Goal: Task Accomplishment & Management: Manage account settings

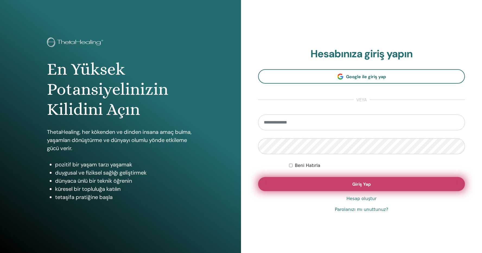
type input "**********"
click at [358, 182] on span "Giriş Yap" at bounding box center [362, 184] width 18 height 6
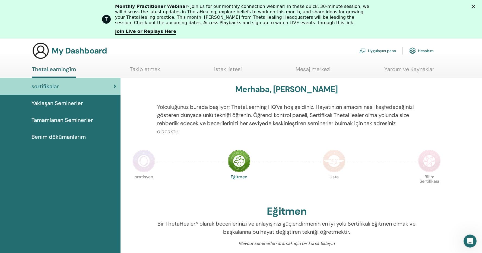
scroll to position [23, 0]
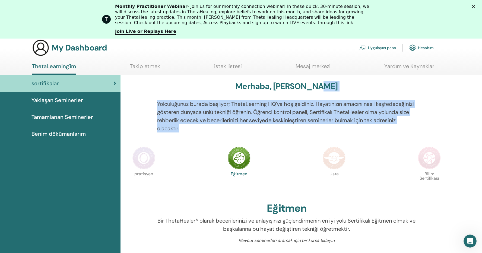
drag, startPoint x: 235, startPoint y: 113, endPoint x: 264, endPoint y: 131, distance: 34.0
click at [265, 131] on p "Yolculuğunuz burada başlıyor; ThetaLearning HQ'ya hoş geldiniz. Hayatınızın ama…" at bounding box center [286, 116] width 259 height 33
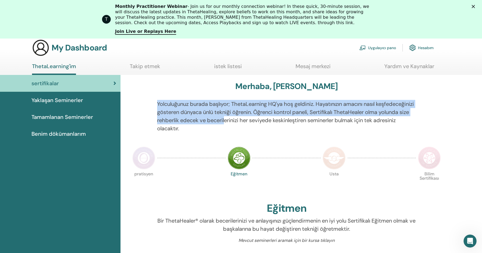
drag, startPoint x: 272, startPoint y: 124, endPoint x: 278, endPoint y: 97, distance: 26.8
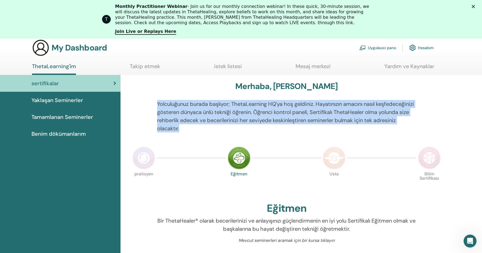
drag, startPoint x: 278, startPoint y: 97, endPoint x: 284, endPoint y: 134, distance: 37.4
click at [284, 134] on div "Yolculuğunuz burada başlıyor; ThetaLearning HQ'ya hoş geldiniz. Hayatınızın ama…" at bounding box center [287, 119] width 268 height 39
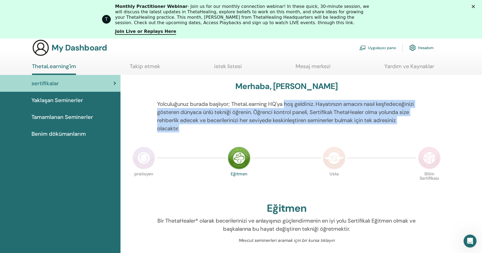
drag, startPoint x: 286, startPoint y: 110, endPoint x: 286, endPoint y: 100, distance: 9.5
click at [286, 101] on div "Yolculuğunuz burada başlıyor; ThetaLearning HQ'ya hoş geldiniz. Hayatınızın ama…" at bounding box center [287, 119] width 268 height 39
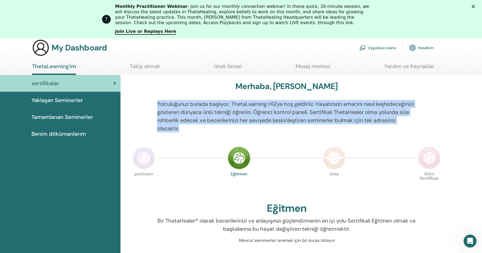
drag, startPoint x: 286, startPoint y: 97, endPoint x: 295, endPoint y: 135, distance: 38.4
click at [295, 135] on div "Yolculuğunuz burada başlıyor; ThetaLearning HQ'ya hoş geldiniz. Hayatınızın ama…" at bounding box center [287, 119] width 268 height 39
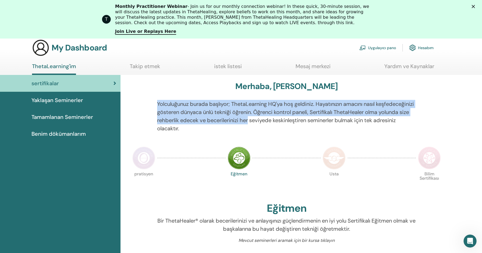
drag, startPoint x: 295, startPoint y: 107, endPoint x: 292, endPoint y: 92, distance: 15.4
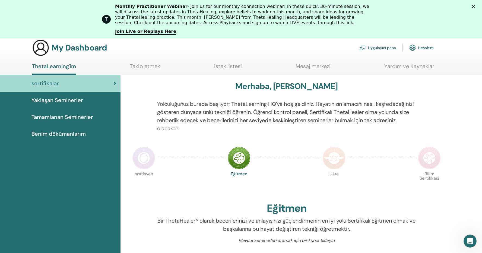
drag, startPoint x: 289, startPoint y: 122, endPoint x: 289, endPoint y: 130, distance: 7.9
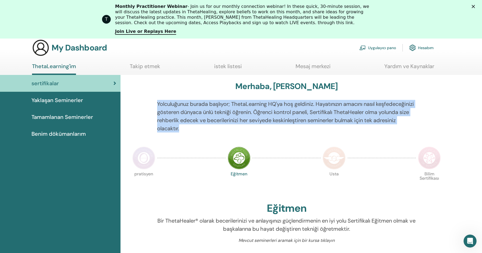
drag, startPoint x: 290, startPoint y: 129, endPoint x: 290, endPoint y: 94, distance: 35.0
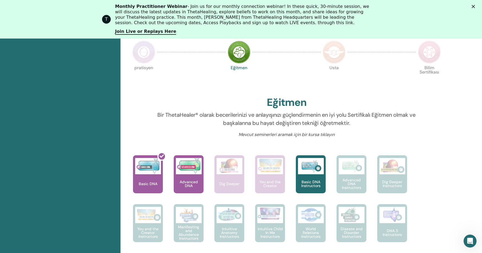
scroll to position [145, 0]
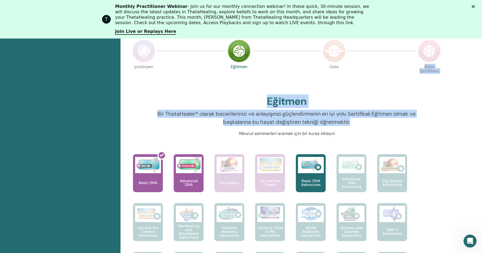
drag, startPoint x: 306, startPoint y: 89, endPoint x: 361, endPoint y: 122, distance: 63.9
click at [361, 122] on div "Merhaba, savaş onur Yolculuğunuz burada başlıyor; ThetaLearning HQ'ya hoş geldi…" at bounding box center [287, 242] width 326 height 548
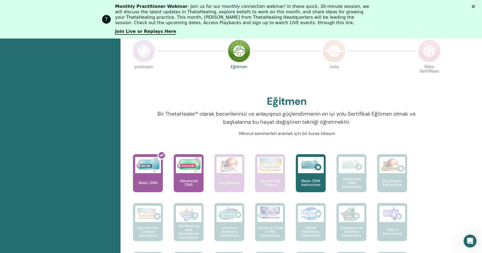
click at [361, 122] on p "Bir ThetaHealer® olarak becerilerinizi ve anlayışınızı güçlendirmenin en iyi yo…" at bounding box center [286, 118] width 259 height 16
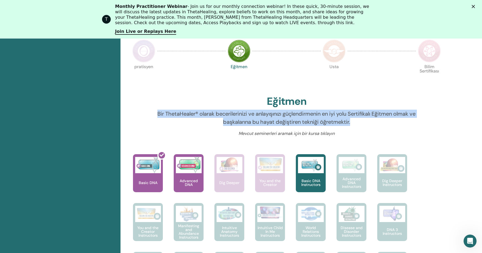
drag, startPoint x: 356, startPoint y: 120, endPoint x: 341, endPoint y: 102, distance: 23.3
click at [341, 102] on div "Merhaba, savaş onur Yolculuğunuz burada başlıyor; ThetaLearning HQ'ya hoş geldi…" at bounding box center [287, 242] width 326 height 548
drag, startPoint x: 341, startPoint y: 102, endPoint x: 361, endPoint y: 125, distance: 30.2
click at [361, 125] on div "Merhaba, savaş onur Yolculuğunuz burada başlıyor; ThetaLearning HQ'ya hoş geldi…" at bounding box center [287, 242] width 326 height 548
click at [361, 125] on p "Bir ThetaHealer® olarak becerilerinizi ve anlayışınızı güçlendirmenin en iyi yo…" at bounding box center [286, 118] width 259 height 16
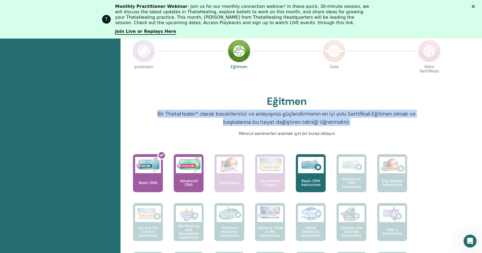
drag, startPoint x: 361, startPoint y: 114, endPoint x: 360, endPoint y: 106, distance: 7.7
click at [360, 106] on div "Merhaba, savaş onur Yolculuğunuz burada başlıyor; ThetaLearning HQ'ya hoş geldi…" at bounding box center [287, 242] width 326 height 548
drag, startPoint x: 360, startPoint y: 109, endPoint x: 374, endPoint y: 131, distance: 25.7
click at [374, 131] on div "Merhaba, savaş onur Yolculuğunuz burada başlıyor; ThetaLearning HQ'ya hoş geldi…" at bounding box center [287, 242] width 326 height 548
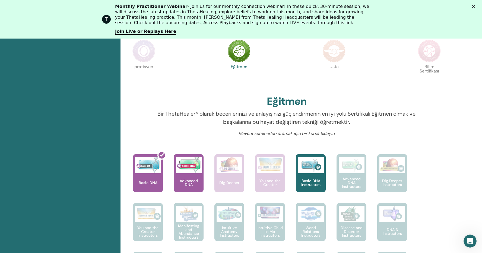
drag, startPoint x: 374, startPoint y: 131, endPoint x: 373, endPoint y: 123, distance: 7.4
click at [374, 130] on p "Mevcut seminerleri aramak için bir kursa tıklayın" at bounding box center [286, 133] width 259 height 7
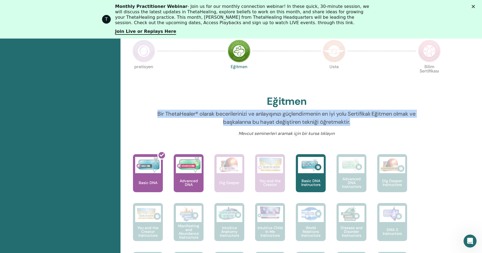
drag, startPoint x: 372, startPoint y: 118, endPoint x: 365, endPoint y: 100, distance: 19.1
click at [365, 101] on div "Merhaba, savaş onur Yolculuğunuz burada başlıyor; ThetaLearning HQ'ya hoş geldi…" at bounding box center [287, 242] width 326 height 548
drag, startPoint x: 369, startPoint y: 121, endPoint x: 370, endPoint y: 124, distance: 3.2
click at [370, 124] on div "Merhaba, savaş onur Yolculuğunuz burada başlıyor; ThetaLearning HQ'ya hoş geldi…" at bounding box center [287, 242] width 326 height 548
drag, startPoint x: 370, startPoint y: 123, endPoint x: 369, endPoint y: 107, distance: 16.6
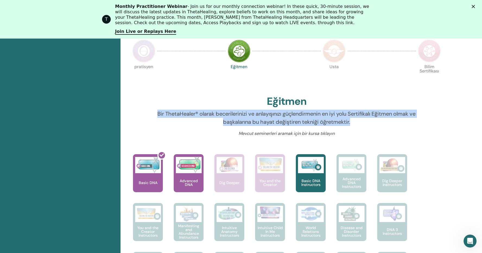
click at [369, 107] on div "Merhaba, savaş onur Yolculuğunuz burada başlıyor; ThetaLearning HQ'ya hoş geldi…" at bounding box center [287, 242] width 326 height 548
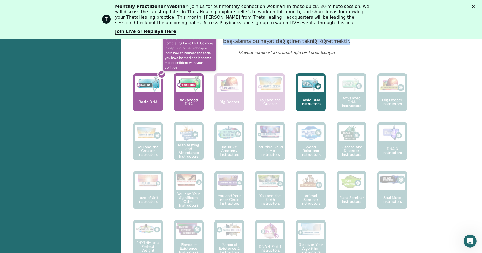
scroll to position [226, 0]
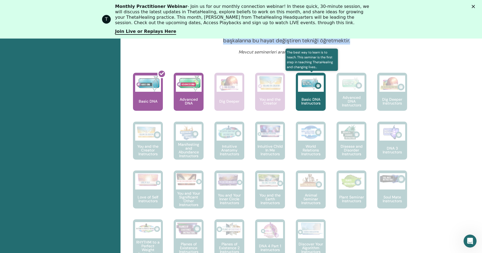
click at [322, 94] on div "Basic DNA Instructors" at bounding box center [311, 92] width 30 height 38
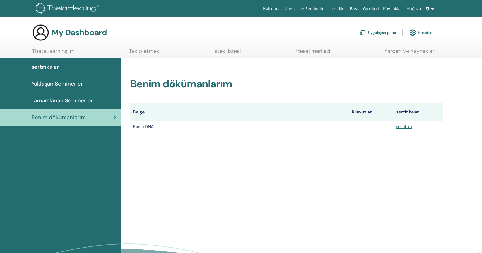
scroll to position [0, 0]
click at [405, 126] on link "sertifika" at bounding box center [404, 127] width 16 height 6
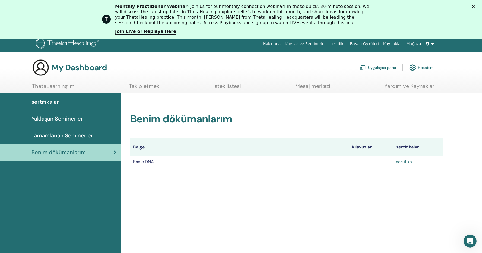
scroll to position [0, 0]
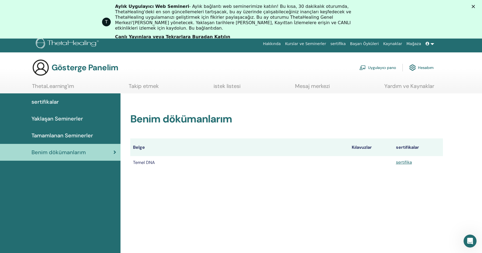
click at [258, 14] on font "- Aylık bağlantı web seminerimize katılın! Bu kısa, 30 dakikalık oturumda, Thet…" at bounding box center [233, 17] width 236 height 27
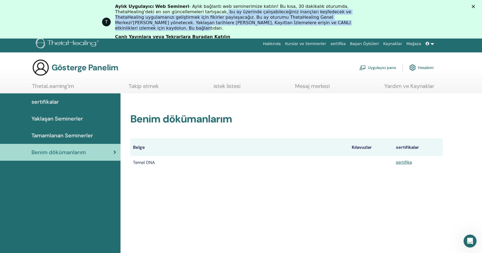
drag, startPoint x: 166, startPoint y: 13, endPoint x: 279, endPoint y: 21, distance: 113.3
click at [278, 22] on div "Aylık Uygulayıcı Web Semineri - Aylık bağlantı web seminerimize katılın! Bu kıs…" at bounding box center [243, 17] width 256 height 27
click at [280, 21] on div "Aylık Uygulayıcı Web Semineri - Aylık bağlantı web seminerimize katılın! Bu kıs…" at bounding box center [243, 17] width 256 height 27
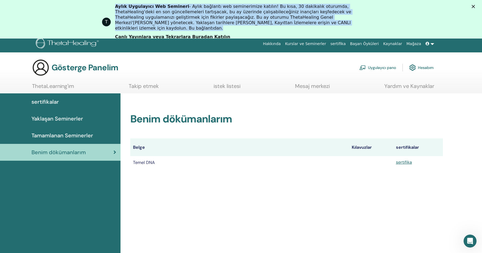
drag, startPoint x: 279, startPoint y: 21, endPoint x: 203, endPoint y: 3, distance: 78.6
click at [203, 3] on div "Aylık Uygulayıcı Web Semineri - Aylık bağlantı web seminerimize katılın! Bu kıs…" at bounding box center [245, 17] width 261 height 30
drag, startPoint x: 206, startPoint y: 5, endPoint x: 308, endPoint y: 24, distance: 103.4
click at [308, 24] on div "Aylık Uygulayıcı Web Semineri - Aylık bağlantı web seminerimize katılın! Bu kıs…" at bounding box center [245, 17] width 261 height 30
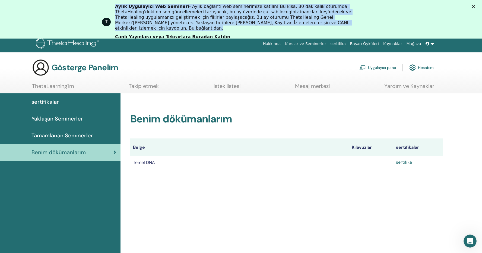
click at [308, 24] on div "Aylık Uygulayıcı Web Semineri - Aylık bağlantı web seminerimize katılın! Bu kıs…" at bounding box center [243, 17] width 256 height 27
drag, startPoint x: 308, startPoint y: 24, endPoint x: 234, endPoint y: 2, distance: 77.3
click at [234, 2] on div "T Aylık Uygulayıcı Web Semineri - Aylık bağlantı web seminerimize katılın! Bu k…" at bounding box center [241, 19] width 482 height 39
drag, startPoint x: 234, startPoint y: 1, endPoint x: 275, endPoint y: 26, distance: 48.5
click at [275, 26] on div "T Aylık Uygulayıcı Web Semineri - Aylık bağlantı web seminerimize katılın! Bu k…" at bounding box center [241, 19] width 482 height 39
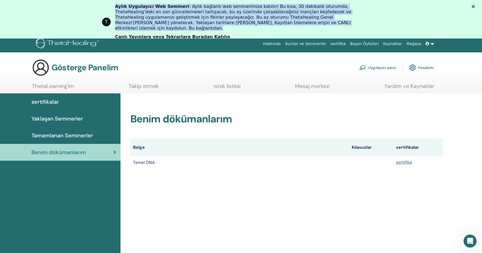
click at [275, 26] on div "Aylık Uygulayıcı Web Semineri - Aylık bağlantı web seminerimize katılın! Bu kıs…" at bounding box center [245, 17] width 261 height 30
drag, startPoint x: 272, startPoint y: 23, endPoint x: 243, endPoint y: 4, distance: 34.2
click at [243, 4] on div "Aylık Uygulayıcı Web Semineri - Aylık bağlantı web seminerimize katılın! Bu kıs…" at bounding box center [245, 17] width 261 height 30
click at [243, 4] on font "- Aylık bağlantı web seminerimize katılın! Bu kısa, 30 dakikalık oturumda, Thet…" at bounding box center [233, 17] width 236 height 27
drag, startPoint x: 243, startPoint y: 4, endPoint x: 254, endPoint y: 21, distance: 19.7
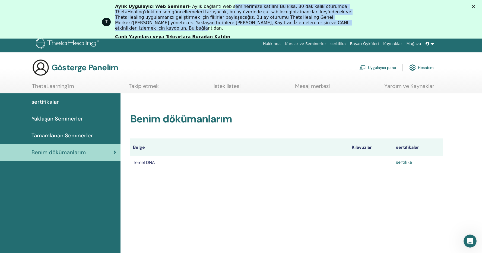
click at [254, 21] on font "- Aylık bağlantı web seminerimize katılın! Bu kısa, 30 dakikalık oturumda, Thet…" at bounding box center [233, 17] width 236 height 27
drag, startPoint x: 254, startPoint y: 21, endPoint x: 265, endPoint y: 26, distance: 12.0
click at [254, 21] on font "- Aylık bağlantı web seminerimize katılın! Bu kısa, 30 dakikalık oturumda, Thet…" at bounding box center [233, 17] width 236 height 27
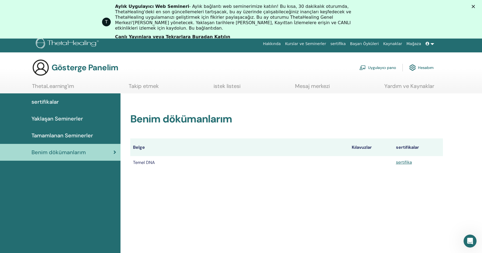
click at [475, 5] on icon "Kapat" at bounding box center [473, 6] width 3 height 3
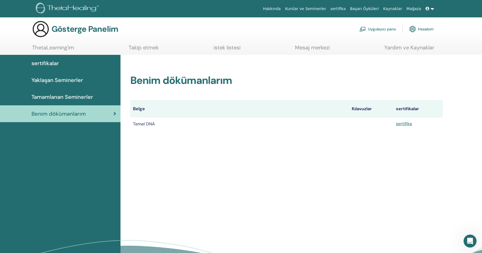
click at [382, 30] on font "Uygulayıcı pano" at bounding box center [382, 29] width 28 height 5
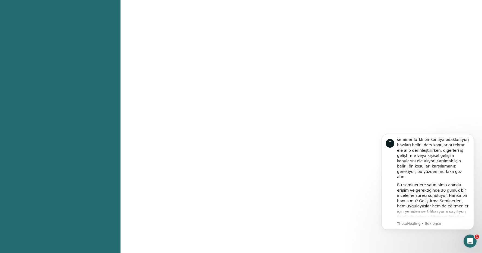
scroll to position [213, 0]
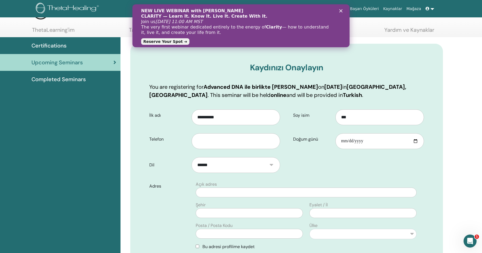
scroll to position [79, 0]
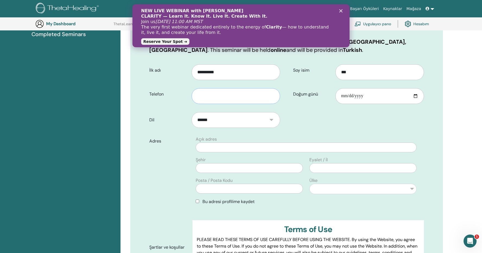
click at [251, 102] on input "text" at bounding box center [236, 96] width 89 height 16
click at [197, 97] on input "**********" at bounding box center [236, 96] width 89 height 16
type input "**********"
click at [312, 116] on form "**********" at bounding box center [286, 179] width 283 height 236
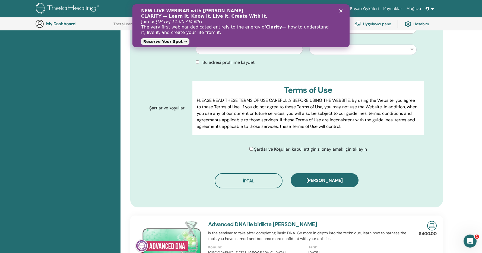
scroll to position [219, 0]
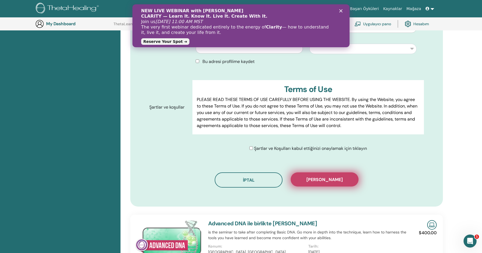
click at [341, 177] on button "Kaydı onayla" at bounding box center [325, 179] width 68 height 14
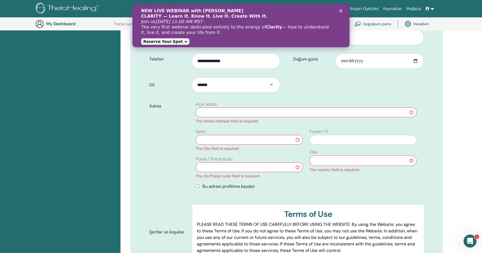
scroll to position [76, 0]
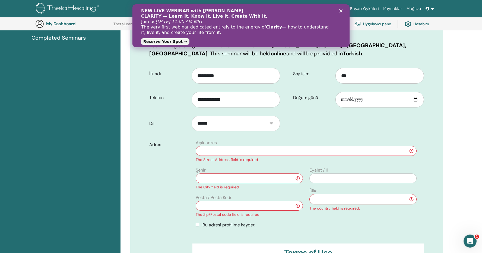
click at [238, 153] on input "text" at bounding box center [306, 151] width 221 height 10
drag, startPoint x: 235, startPoint y: 152, endPoint x: 250, endPoint y: 155, distance: 15.9
click at [235, 152] on input "**********" at bounding box center [306, 151] width 221 height 10
click at [301, 153] on input "**********" at bounding box center [306, 151] width 221 height 10
type input "**********"
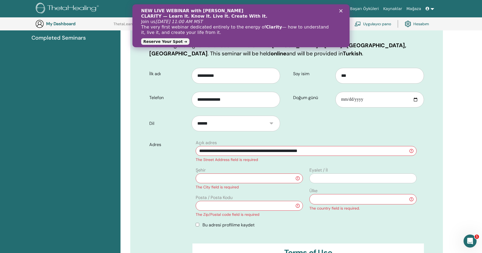
click at [245, 175] on input "text" at bounding box center [249, 179] width 107 height 10
type input "***"
click at [340, 179] on input "text" at bounding box center [363, 179] width 107 height 10
type input "***"
click at [364, 153] on input "**********" at bounding box center [306, 151] width 221 height 10
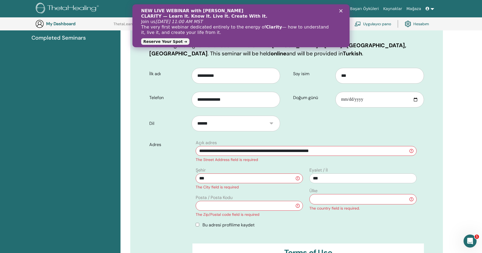
type input "**********"
click at [239, 210] on input "text" at bounding box center [249, 206] width 107 height 10
type input "*****"
click at [344, 198] on select "**********" at bounding box center [363, 199] width 107 height 10
select select "**"
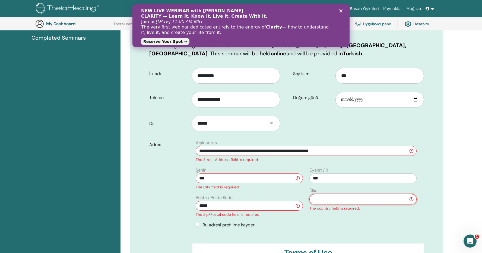
click at [310, 194] on select "**********" at bounding box center [363, 199] width 107 height 10
click at [335, 226] on div "Bu adresi profilime kaydet" at bounding box center [306, 225] width 221 height 7
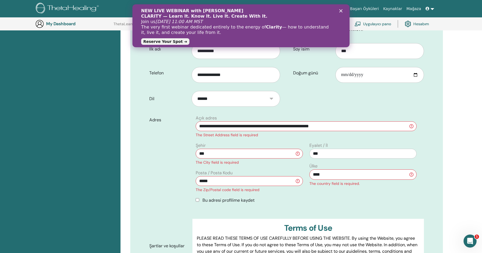
scroll to position [120, 0]
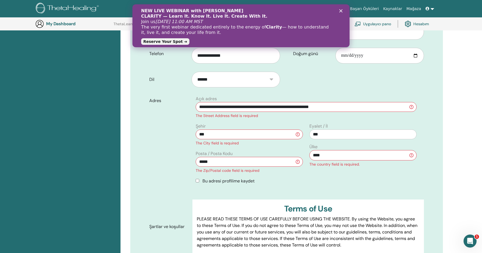
click at [227, 183] on span "Bu adresi profilime kaydet" at bounding box center [229, 181] width 52 height 6
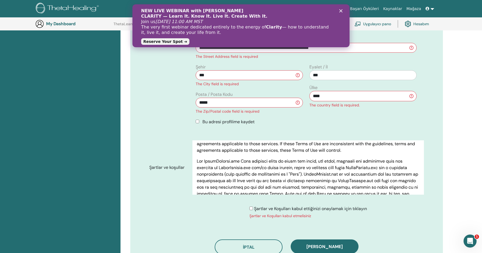
scroll to position [92, 0]
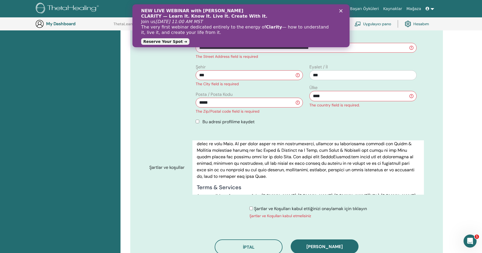
click at [339, 242] on button "Kaydı onayla" at bounding box center [325, 247] width 68 height 14
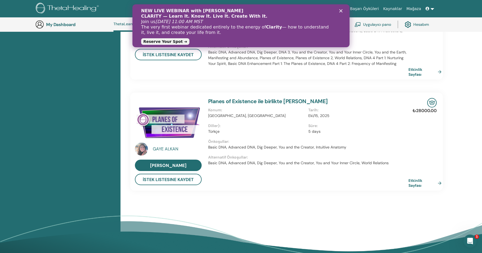
scroll to position [434, 0]
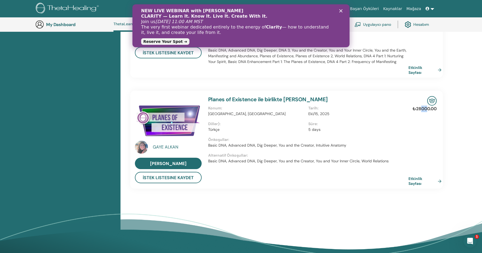
drag, startPoint x: 420, startPoint y: 109, endPoint x: 427, endPoint y: 111, distance: 7.4
click at [427, 111] on p "₺28000.00" at bounding box center [425, 109] width 24 height 7
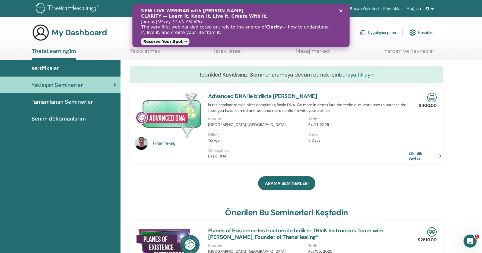
scroll to position [0, 0]
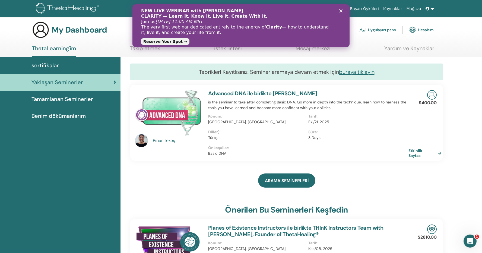
click at [139, 145] on img at bounding box center [141, 140] width 13 height 13
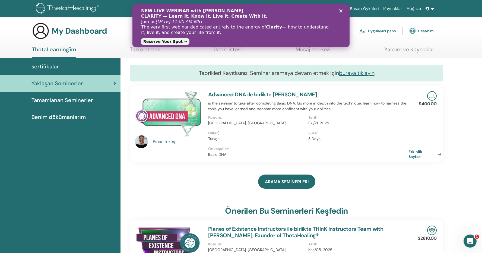
scroll to position [1, 0]
click at [411, 158] on div "Pınar Tekeş Advanced DNA ile birlikte Pınar Tekeş is the seminar to take after …" at bounding box center [286, 124] width 321 height 76
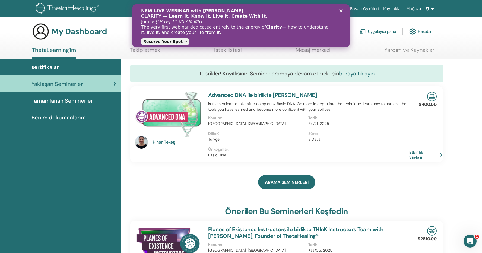
scroll to position [2, 0]
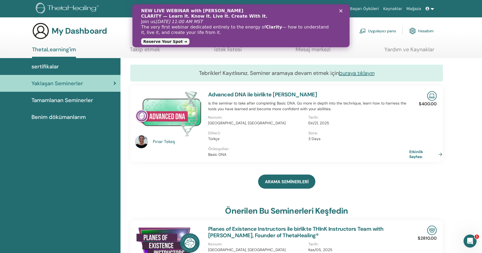
click at [413, 157] on link "Etkinlik Sayfası" at bounding box center [427, 154] width 35 height 10
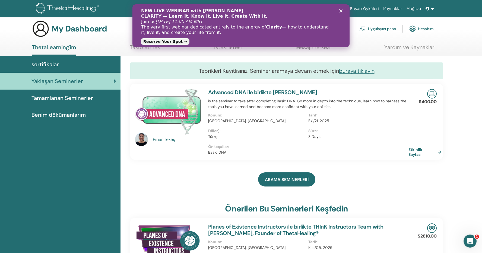
click at [138, 141] on img at bounding box center [141, 139] width 13 height 13
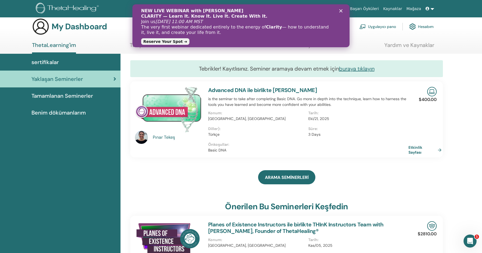
scroll to position [0, 0]
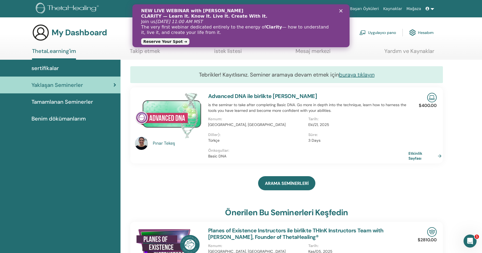
click at [140, 141] on img at bounding box center [141, 143] width 13 height 13
click at [164, 143] on div "Pınar Tekeş" at bounding box center [178, 143] width 50 height 7
click at [142, 144] on img at bounding box center [141, 143] width 13 height 13
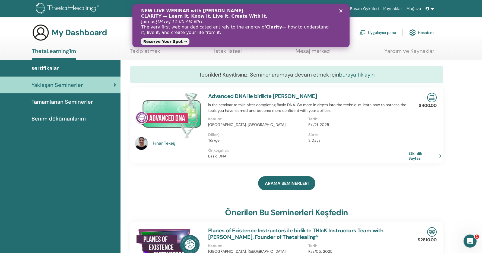
click at [142, 144] on img at bounding box center [141, 143] width 13 height 13
click at [340, 12] on polygon "Kapat" at bounding box center [340, 10] width 3 height 3
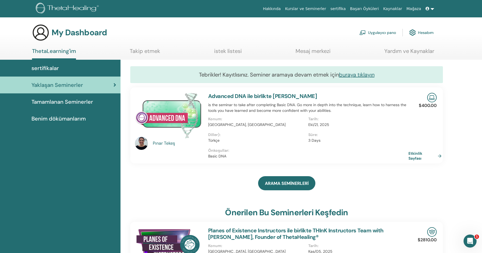
click at [154, 55] on link "Takip etmek" at bounding box center [145, 53] width 30 height 11
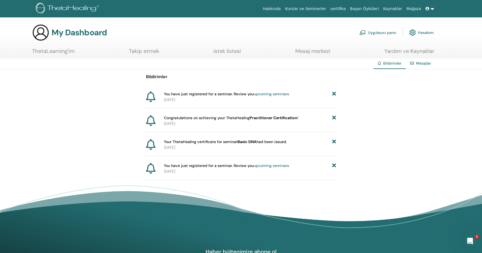
click at [416, 32] on link "Hesabım" at bounding box center [422, 33] width 24 height 12
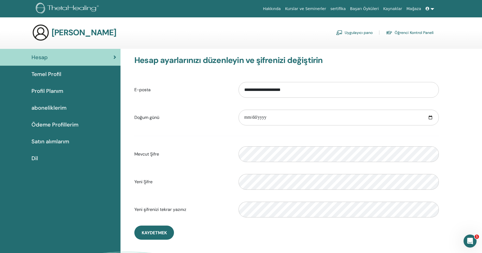
click at [49, 74] on span "Temel Profil" at bounding box center [47, 74] width 30 height 8
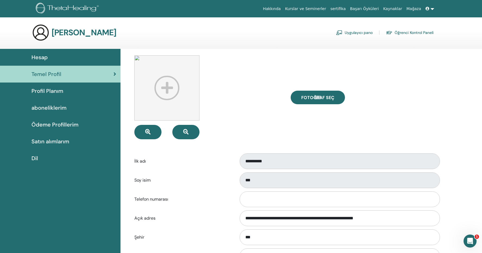
click at [33, 93] on span "Profil Planım" at bounding box center [48, 91] width 32 height 8
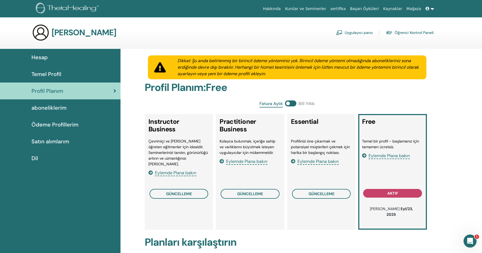
click at [39, 102] on link "aboneliklerim" at bounding box center [60, 107] width 121 height 17
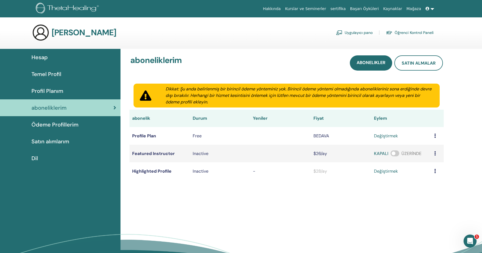
click at [51, 140] on span "Satın alımlarım" at bounding box center [51, 141] width 38 height 8
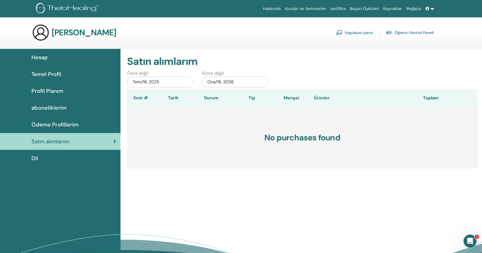
click at [44, 59] on span "Hesap" at bounding box center [40, 57] width 16 height 8
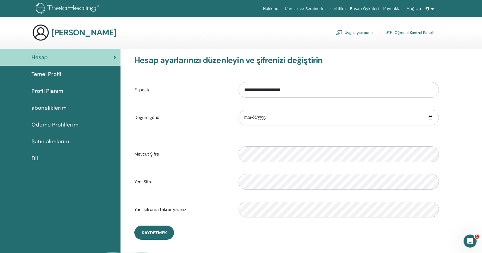
click at [40, 32] on img at bounding box center [40, 32] width 17 height 17
click at [47, 33] on img at bounding box center [40, 32] width 17 height 17
click at [44, 32] on img at bounding box center [40, 32] width 17 height 17
click at [52, 73] on span "Temel Profil" at bounding box center [47, 74] width 30 height 8
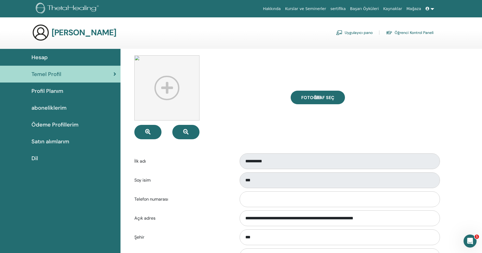
click at [57, 5] on img at bounding box center [68, 9] width 65 height 12
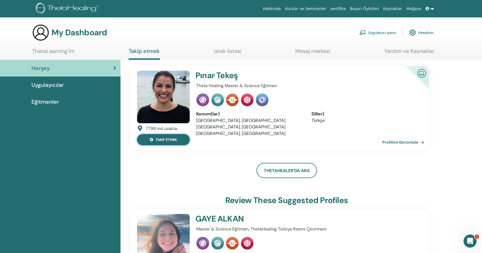
click at [165, 139] on button "takip etmek" at bounding box center [163, 139] width 53 height 11
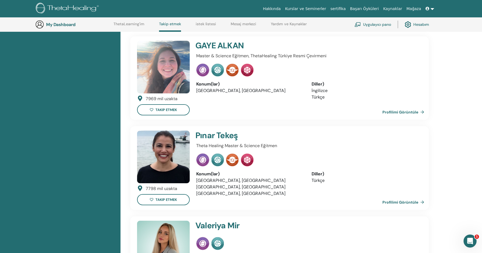
scroll to position [156, 0]
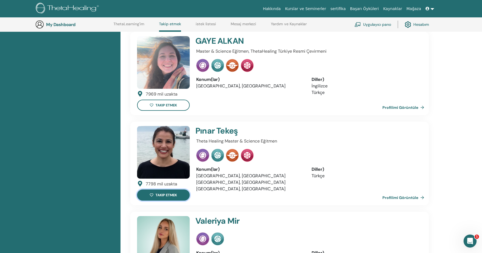
click at [170, 194] on button "takip etmek" at bounding box center [163, 195] width 53 height 11
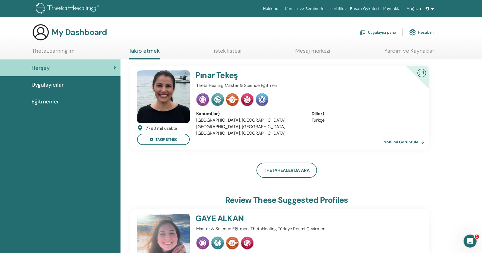
scroll to position [1, 0]
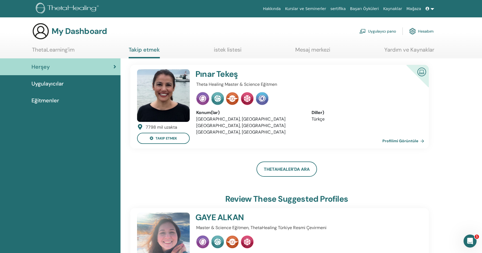
click at [415, 142] on link "Profilimi Görüntüle" at bounding box center [405, 141] width 44 height 11
